Goal: Information Seeking & Learning: Understand process/instructions

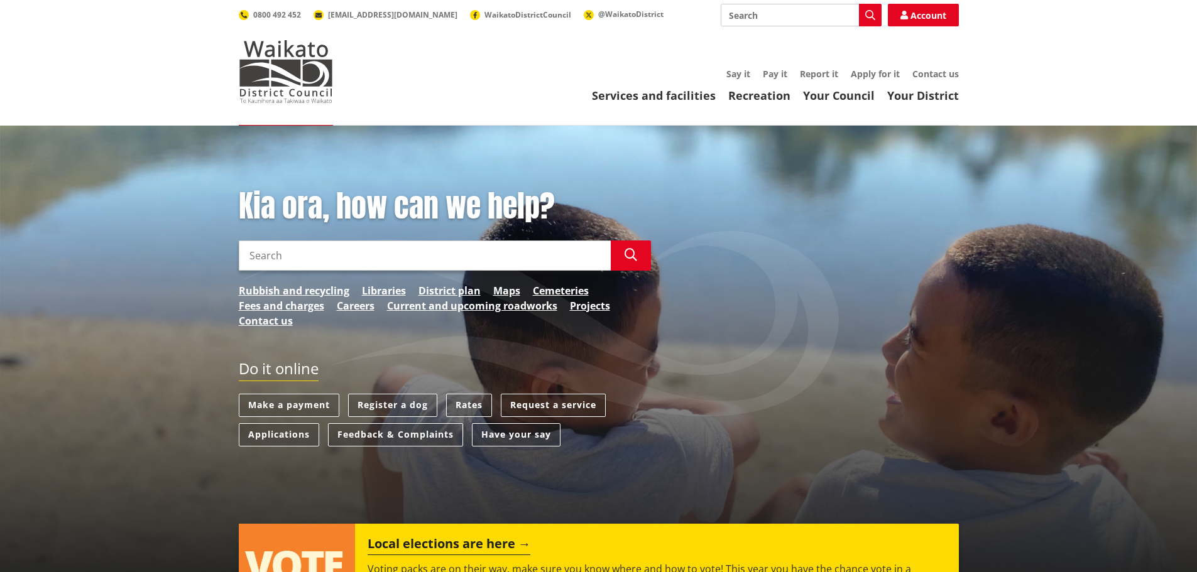
click at [514, 251] on input "Search" at bounding box center [425, 256] width 372 height 30
click at [366, 254] on input "pre-application" at bounding box center [425, 256] width 372 height 30
type input "pre-application"
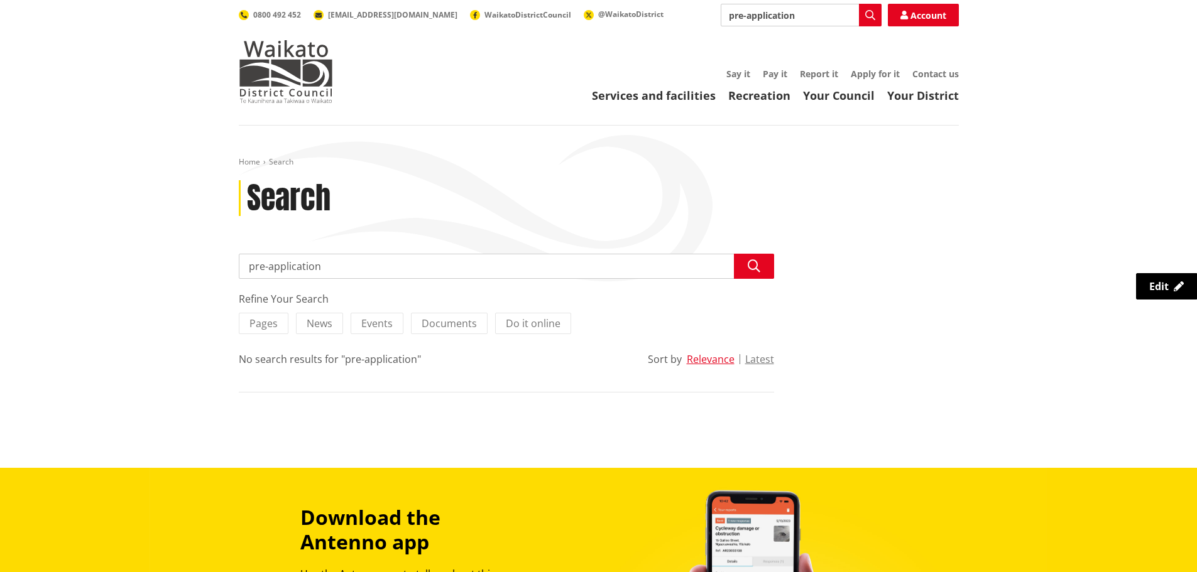
click at [337, 288] on div "Search pre-application Search Refine Your Search Pages News Events Documents Do…" at bounding box center [506, 336] width 554 height 164
drag, startPoint x: 822, startPoint y: 26, endPoint x: 789, endPoint y: 22, distance: 33.6
click at [789, 22] on div "Toggle search Toggle navigation Services and facilities Recreation Your Council…" at bounding box center [598, 53] width 739 height 99
click at [802, 19] on input "pre-application" at bounding box center [801, 15] width 161 height 23
drag, startPoint x: 807, startPoint y: 20, endPoint x: 729, endPoint y: 19, distance: 78.5
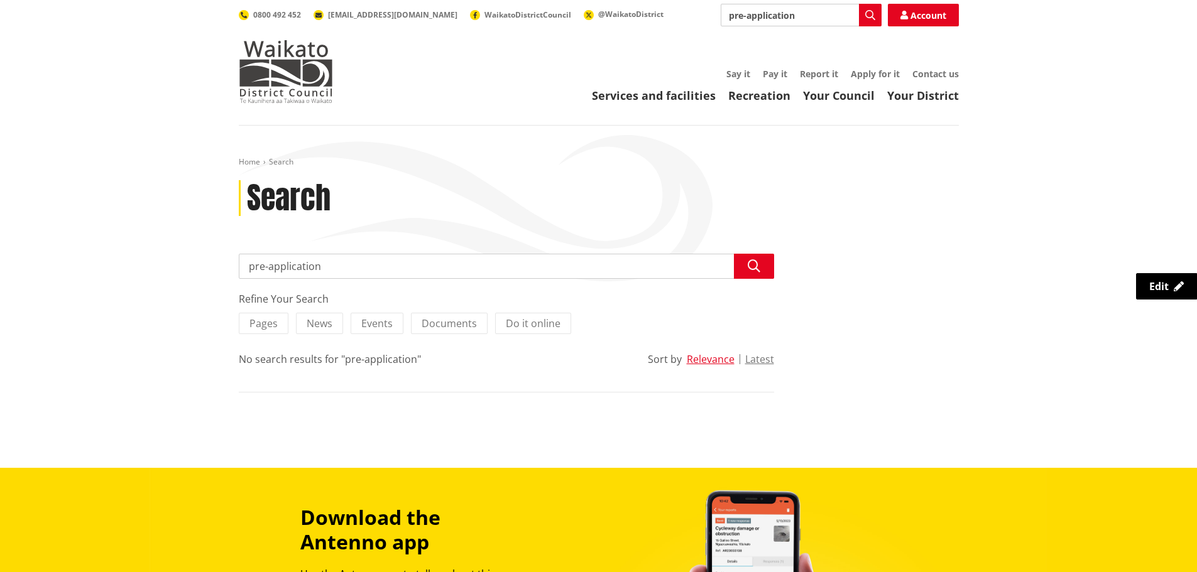
click at [729, 19] on input "pre-application" at bounding box center [801, 15] width 161 height 23
type input "Consents, building and property | Ngaa whakaaetanga, he whare, he rawa hoki"
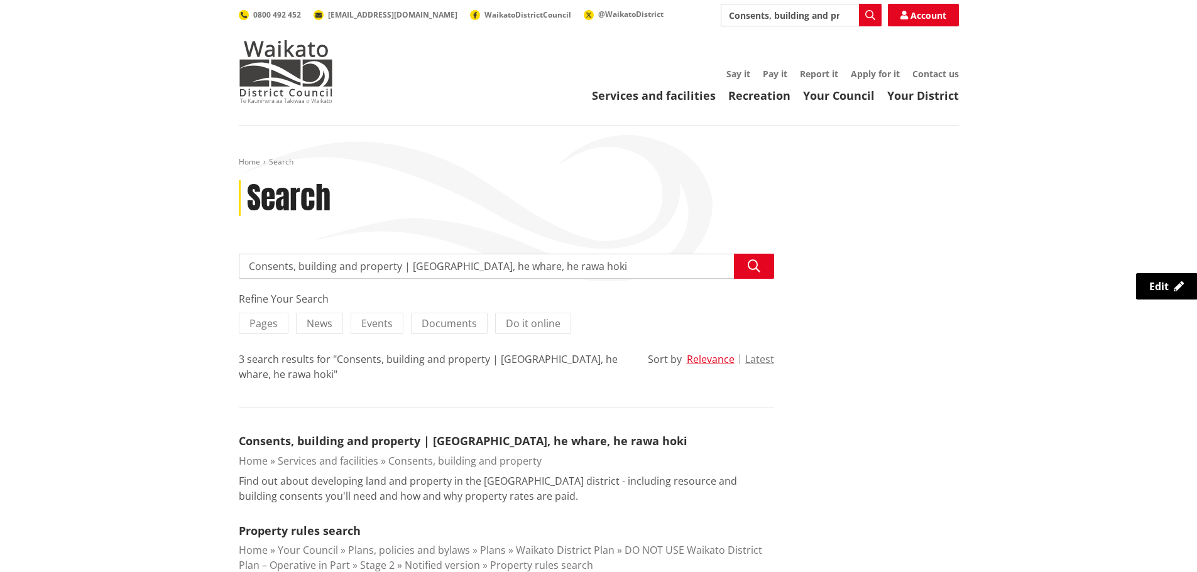
scroll to position [188, 0]
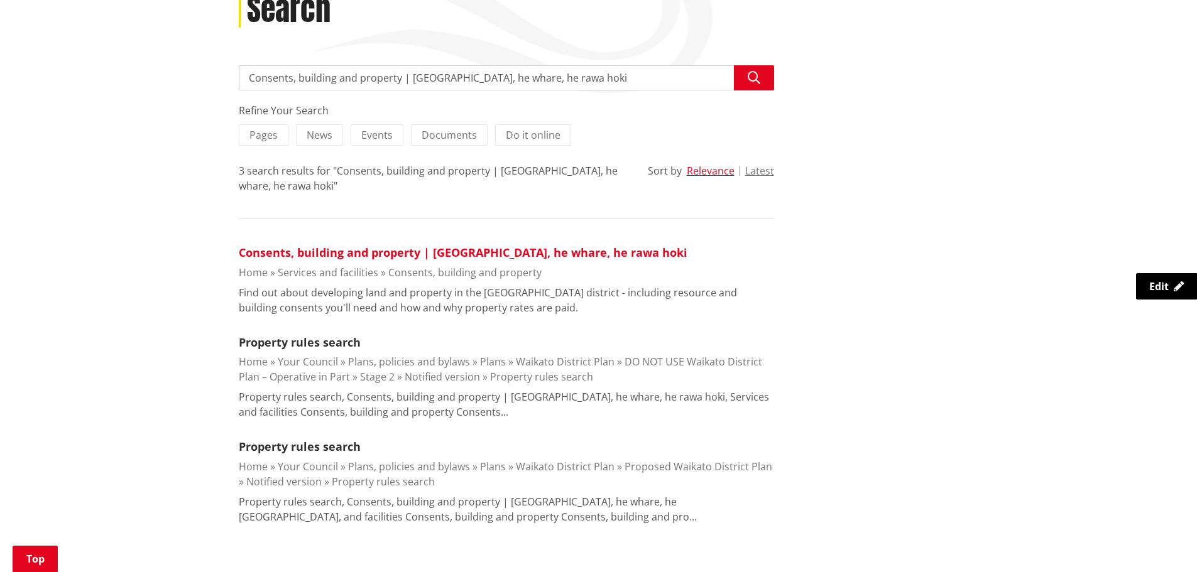
click at [401, 254] on link "Consents, building and property | Ngaa whakaaetanga, he whare, he rawa hoki" at bounding box center [463, 252] width 449 height 15
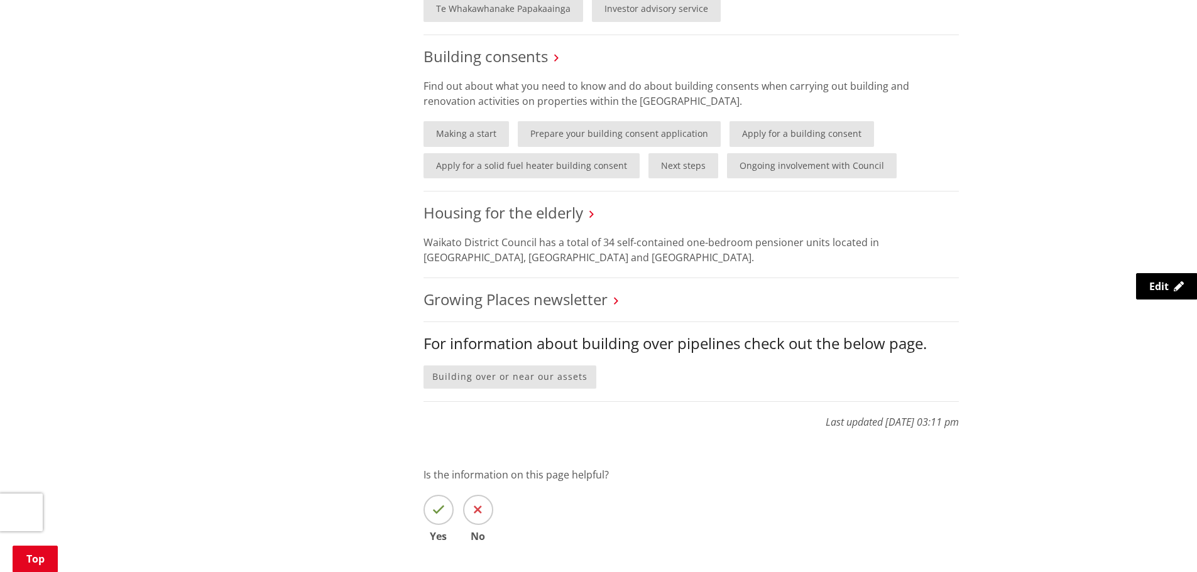
scroll to position [754, 0]
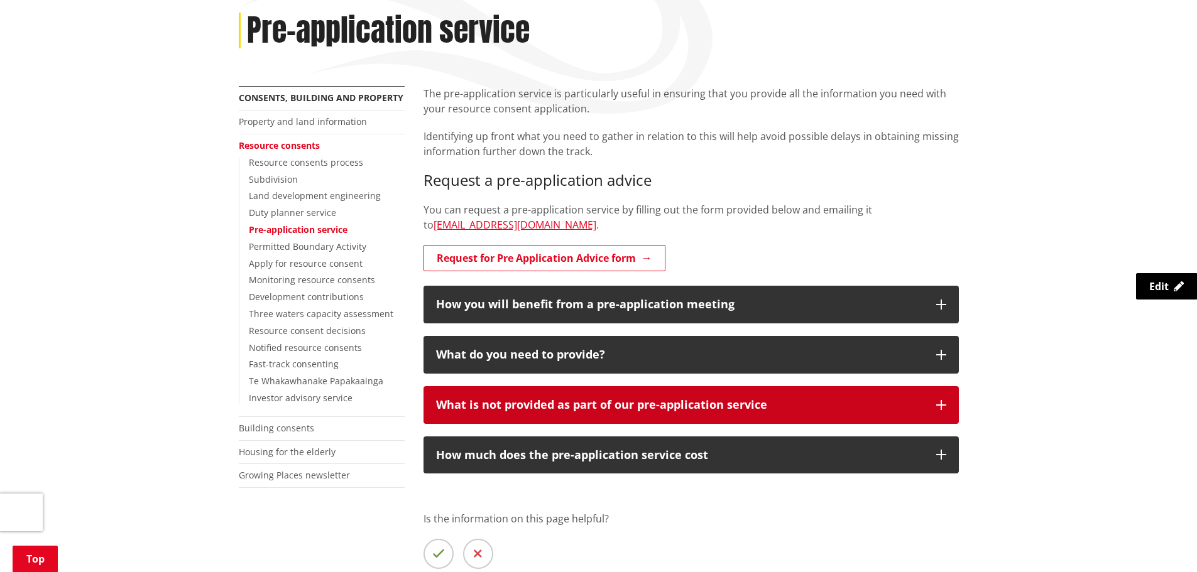
scroll to position [188, 0]
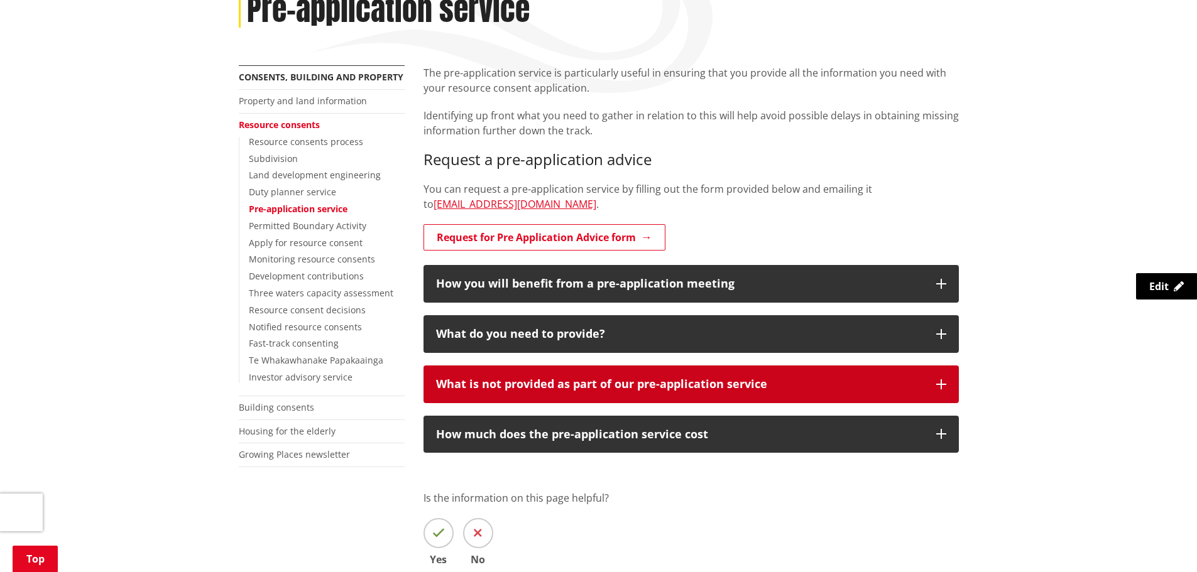
click at [941, 389] on icon "button" at bounding box center [941, 384] width 10 height 10
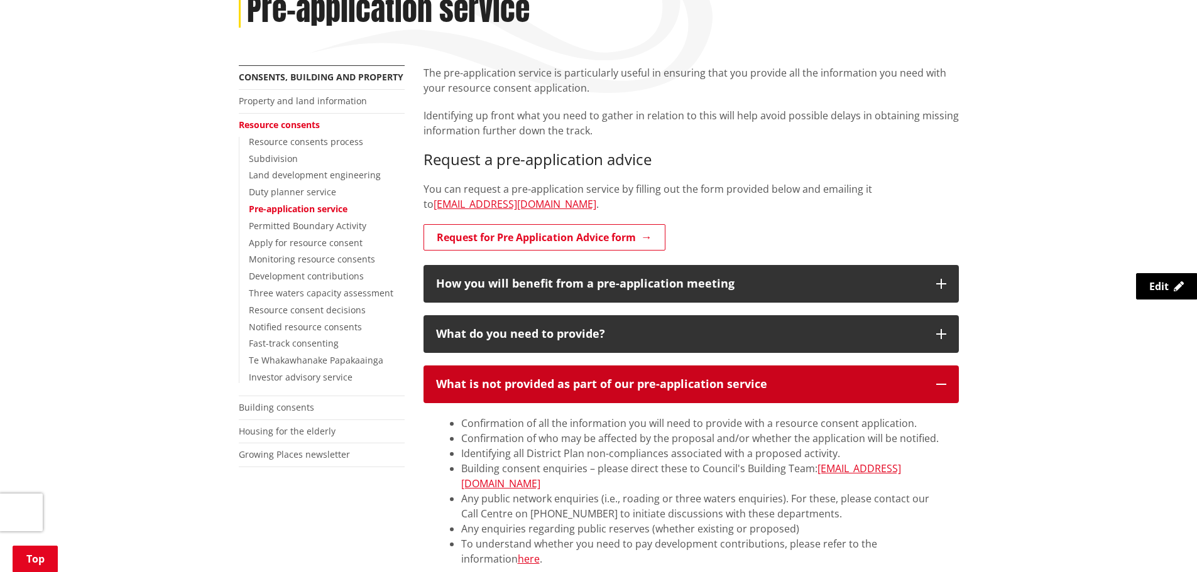
click at [944, 388] on icon "button" at bounding box center [941, 384] width 10 height 10
